Goal: Find specific page/section: Find specific page/section

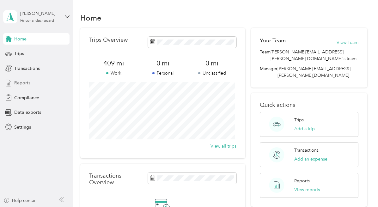
click at [27, 83] on span "Reports" at bounding box center [22, 83] width 16 height 7
